Goal: Task Accomplishment & Management: Manage account settings

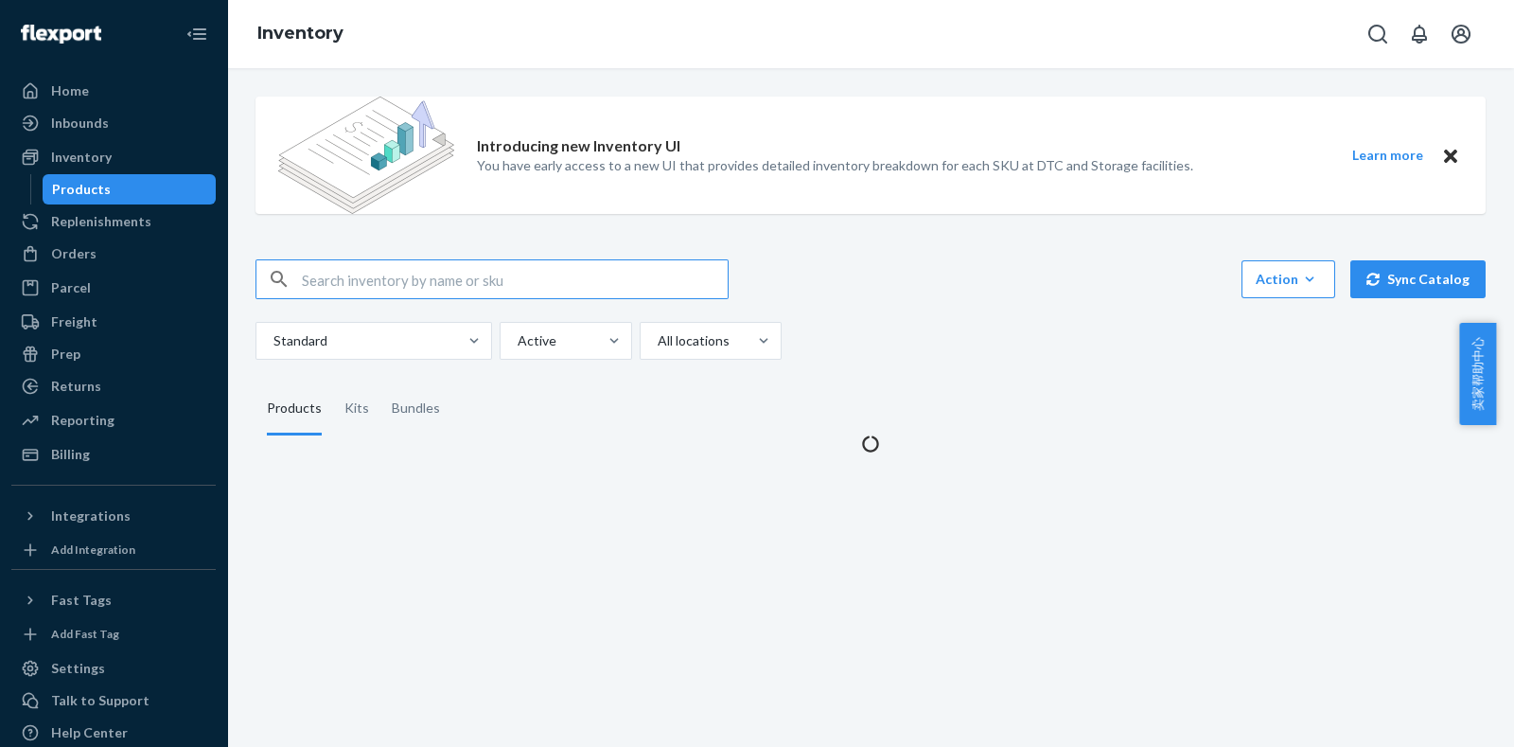
click at [422, 289] on input "text" at bounding box center [515, 279] width 426 height 38
type input "PL-FF305-01W"
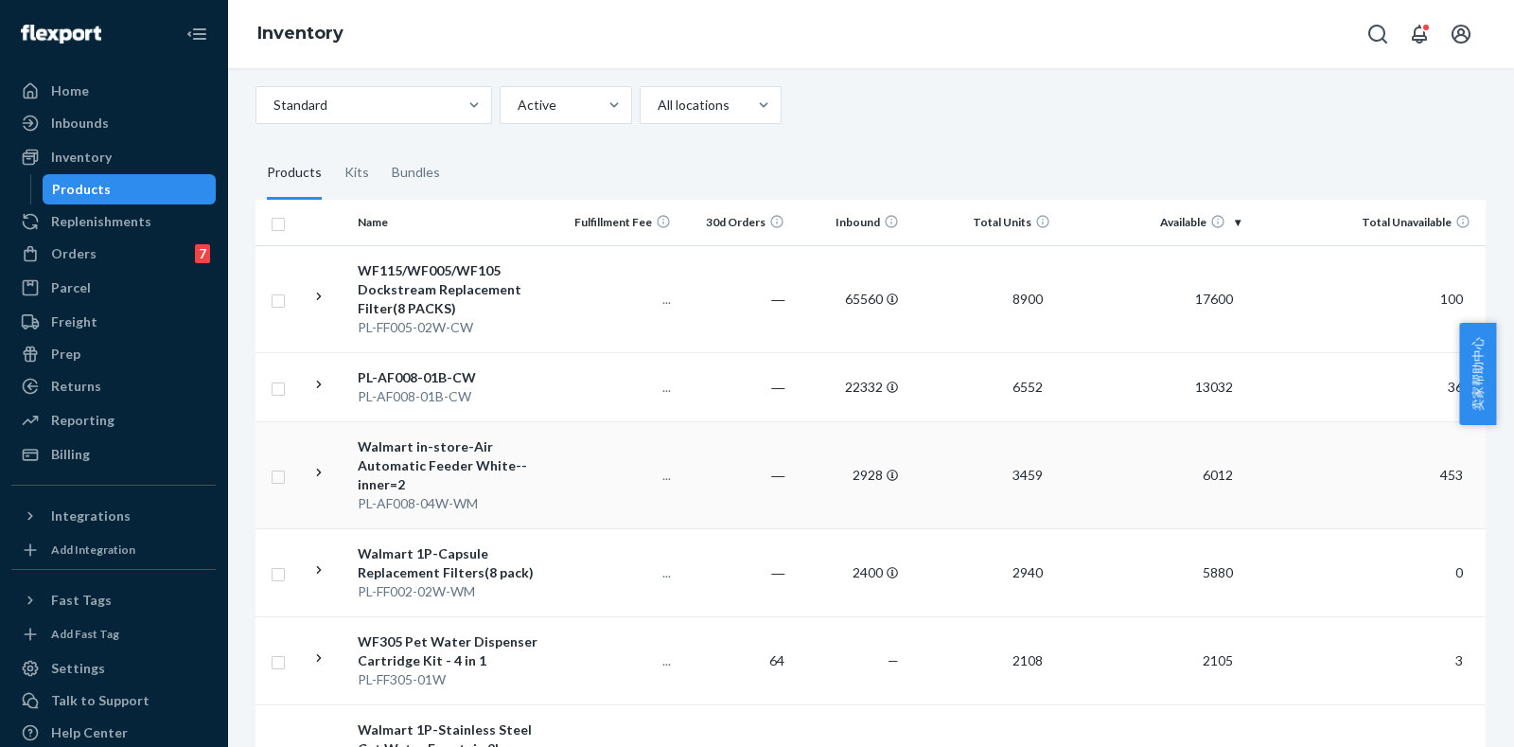
scroll to position [355, 0]
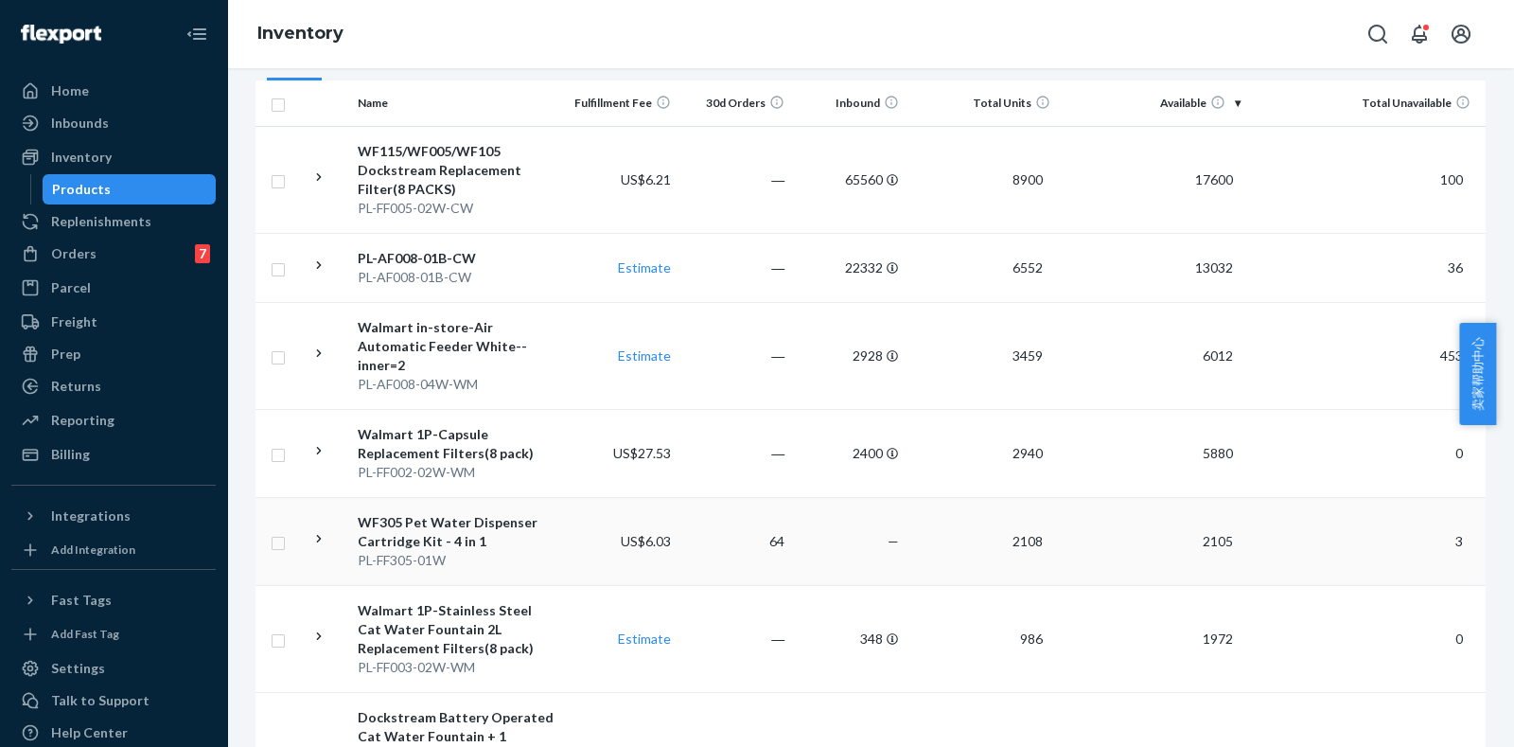
click at [440, 526] on div "WF305 Pet Water Dispenser Cartridge Kit - 4 in 1" at bounding box center [457, 532] width 199 height 38
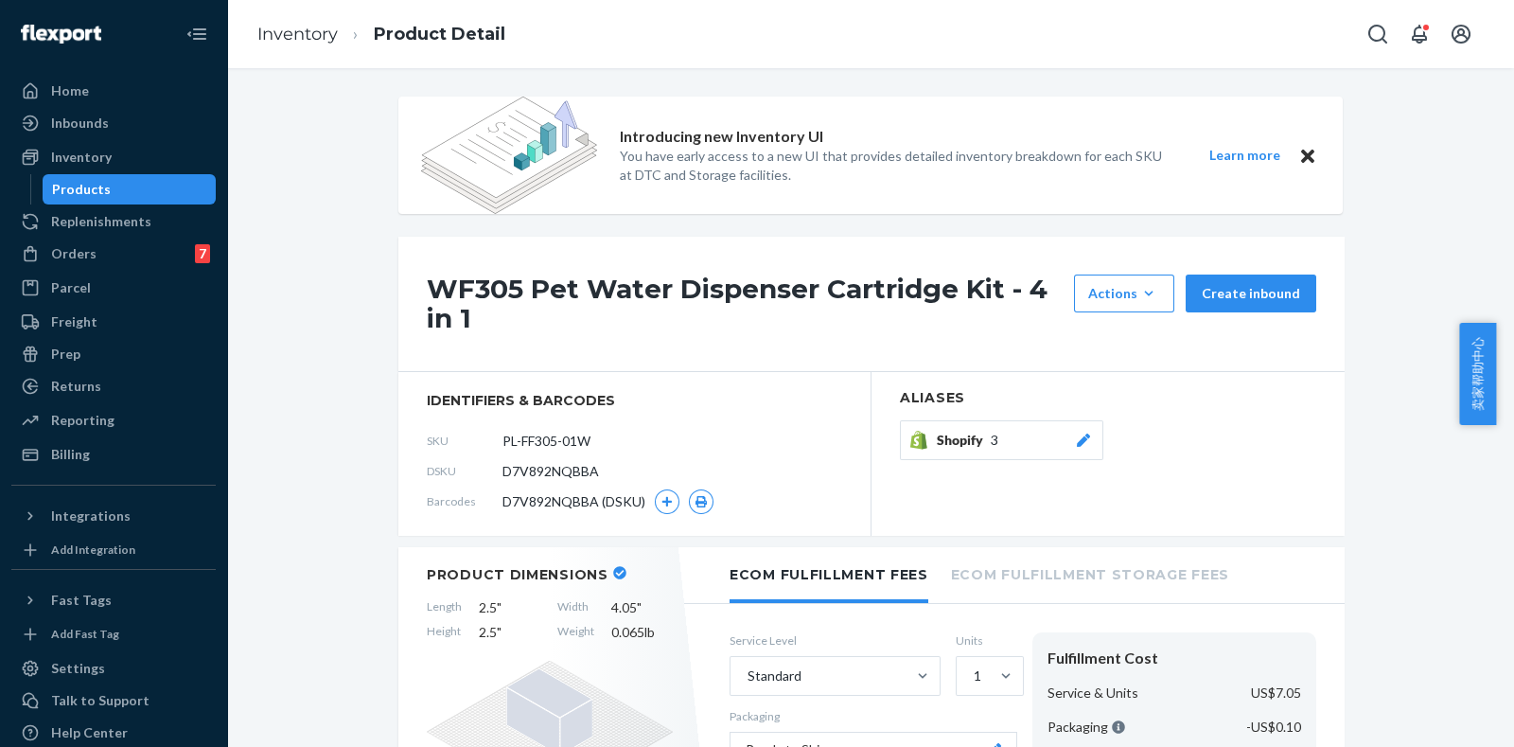
scroll to position [117, 0]
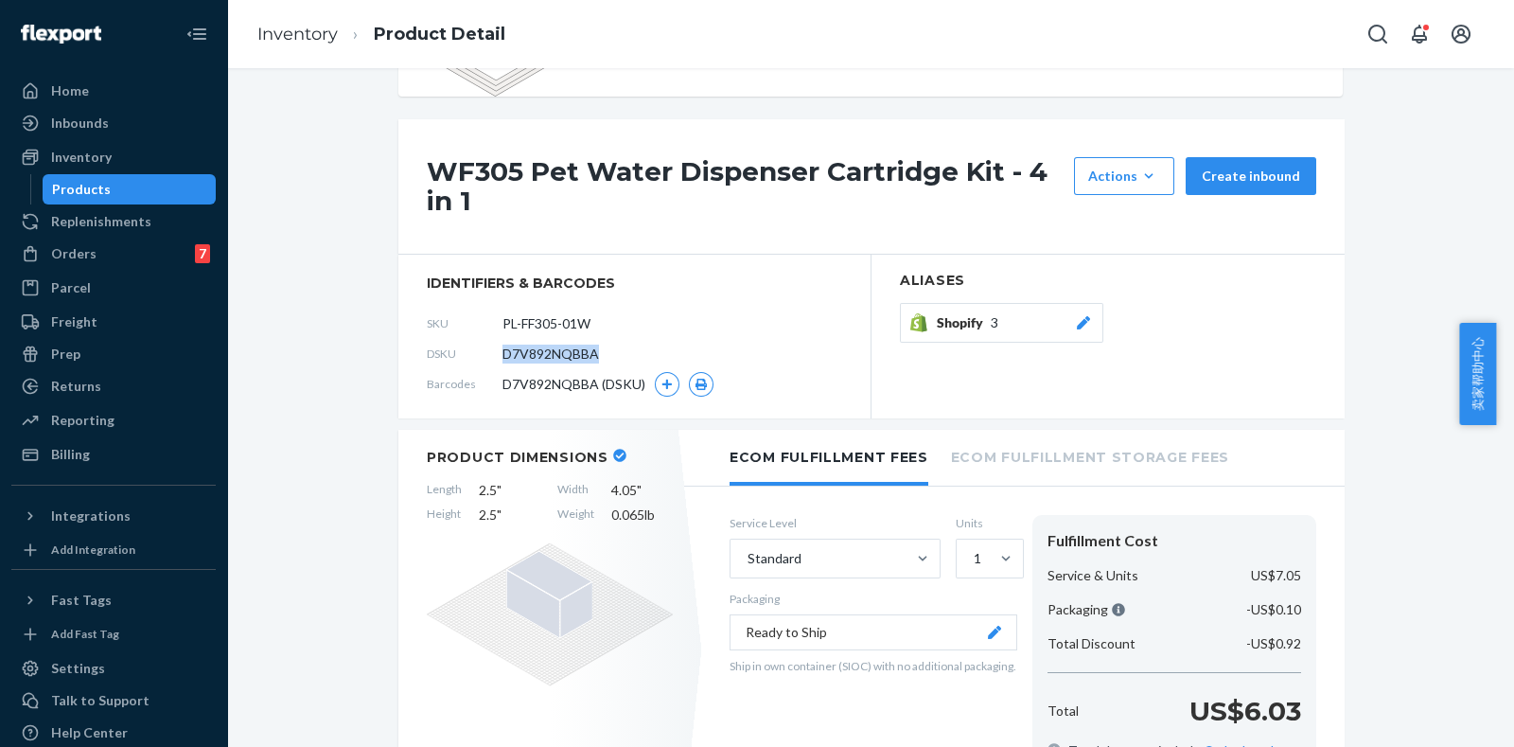
drag, startPoint x: 489, startPoint y: 352, endPoint x: 587, endPoint y: 357, distance: 97.6
click at [587, 357] on div "DSKU D7V892NQBBA" at bounding box center [634, 354] width 415 height 30
copy div "D7V892NQBBA"
click at [78, 254] on div "Orders" at bounding box center [73, 253] width 45 height 19
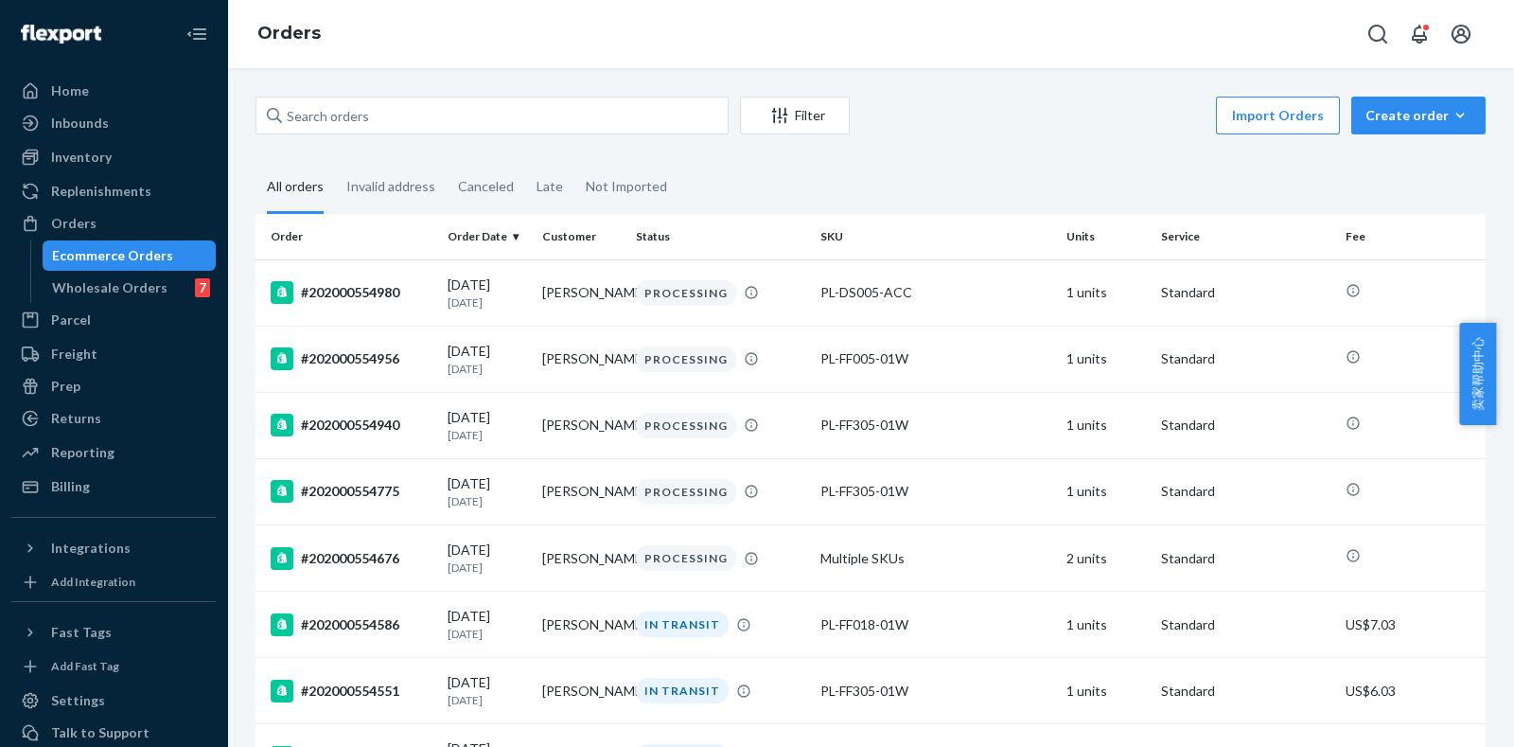
click at [1206, 166] on fieldset "All orders Invalid address Canceled Late Not Imported" at bounding box center [871, 188] width 1230 height 52
click at [407, 123] on input "text" at bounding box center [492, 116] width 473 height 38
click at [97, 168] on div "Inventory" at bounding box center [113, 157] width 201 height 26
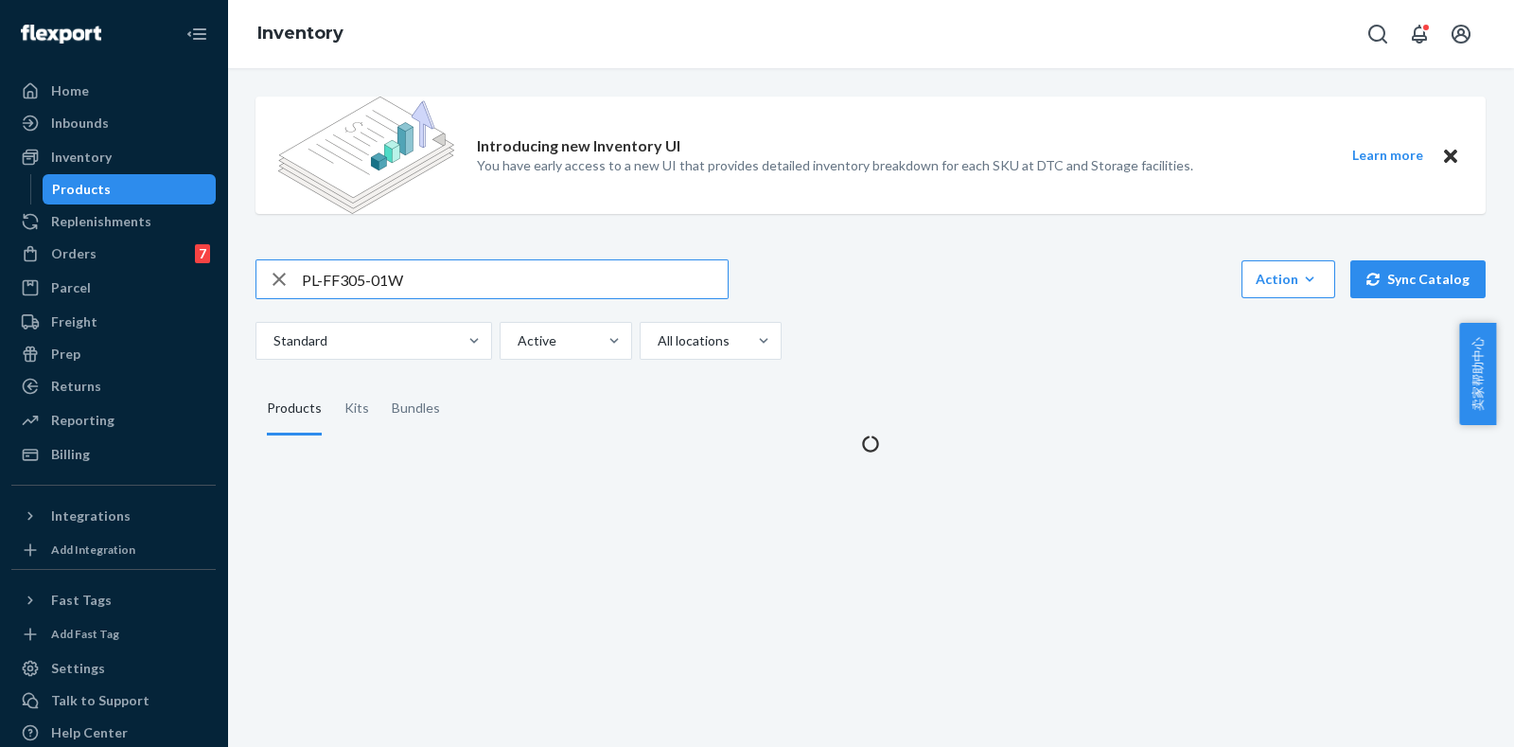
drag, startPoint x: 440, startPoint y: 281, endPoint x: 199, endPoint y: 284, distance: 241.3
click at [198, 289] on div "Home Inbounds Shipping Plans Problems Inventory Products Replenishments Orders …" at bounding box center [757, 373] width 1514 height 747
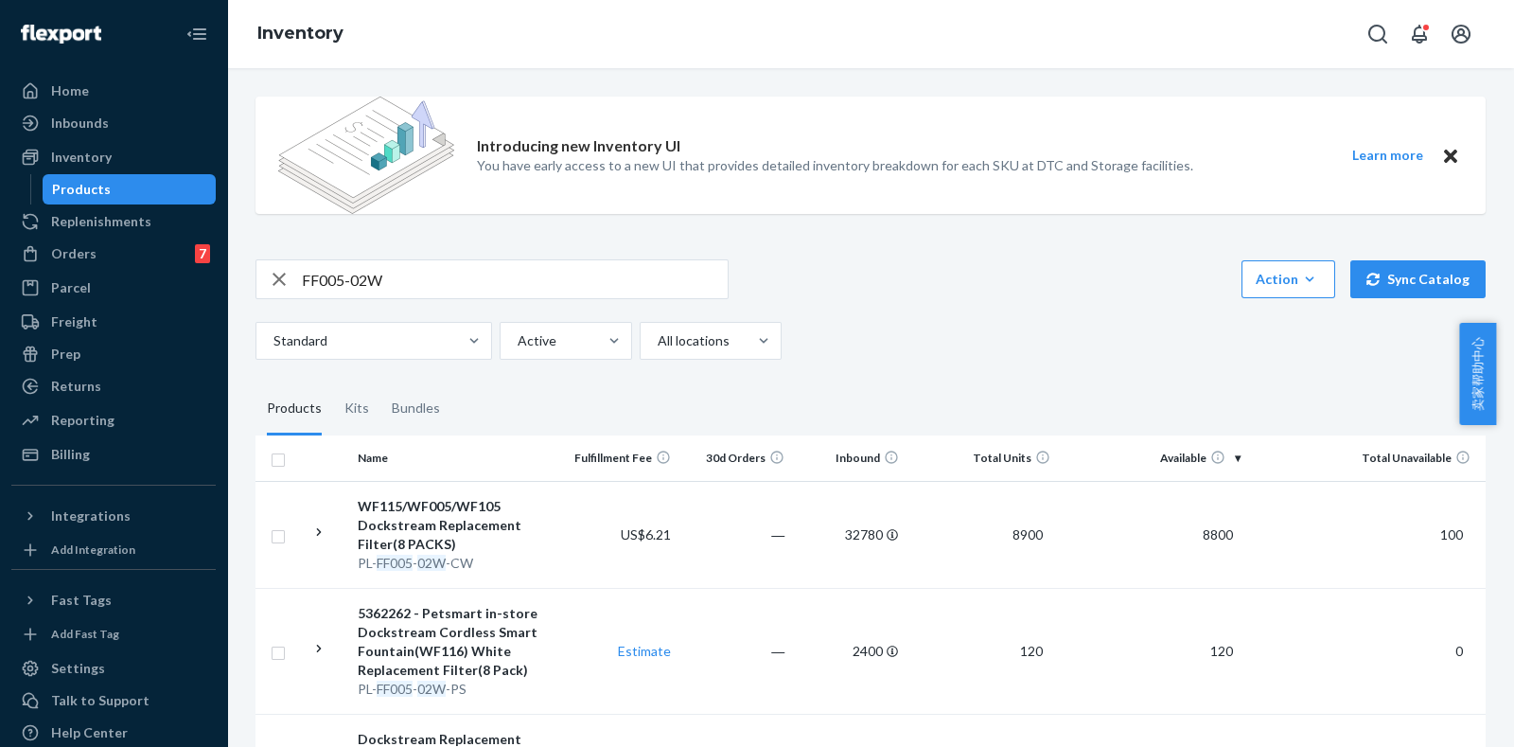
click at [372, 276] on input "FF005-02W" at bounding box center [515, 279] width 426 height 38
type input "FF005-01W"
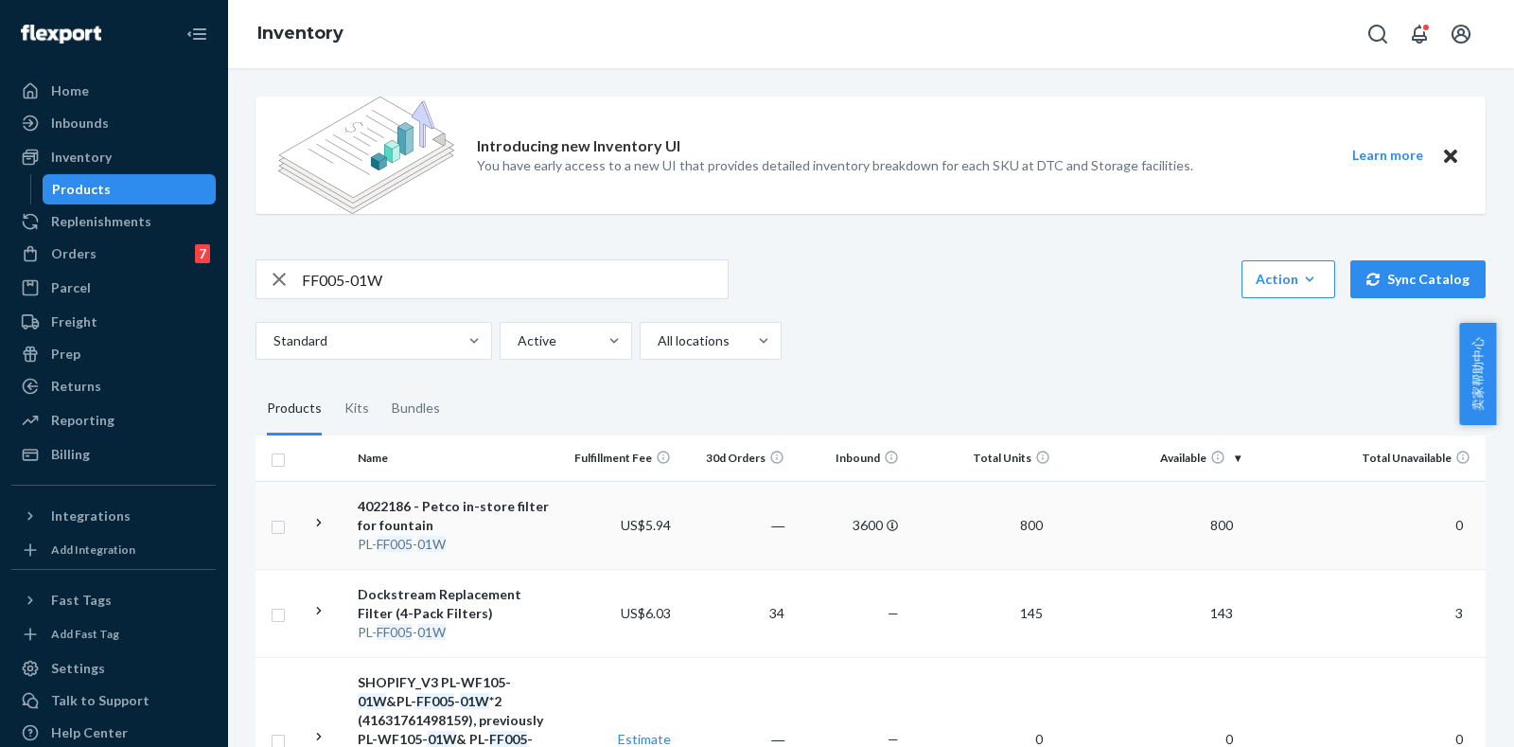
scroll to position [117, 0]
